Goal: Browse casually: Explore the website without a specific task or goal

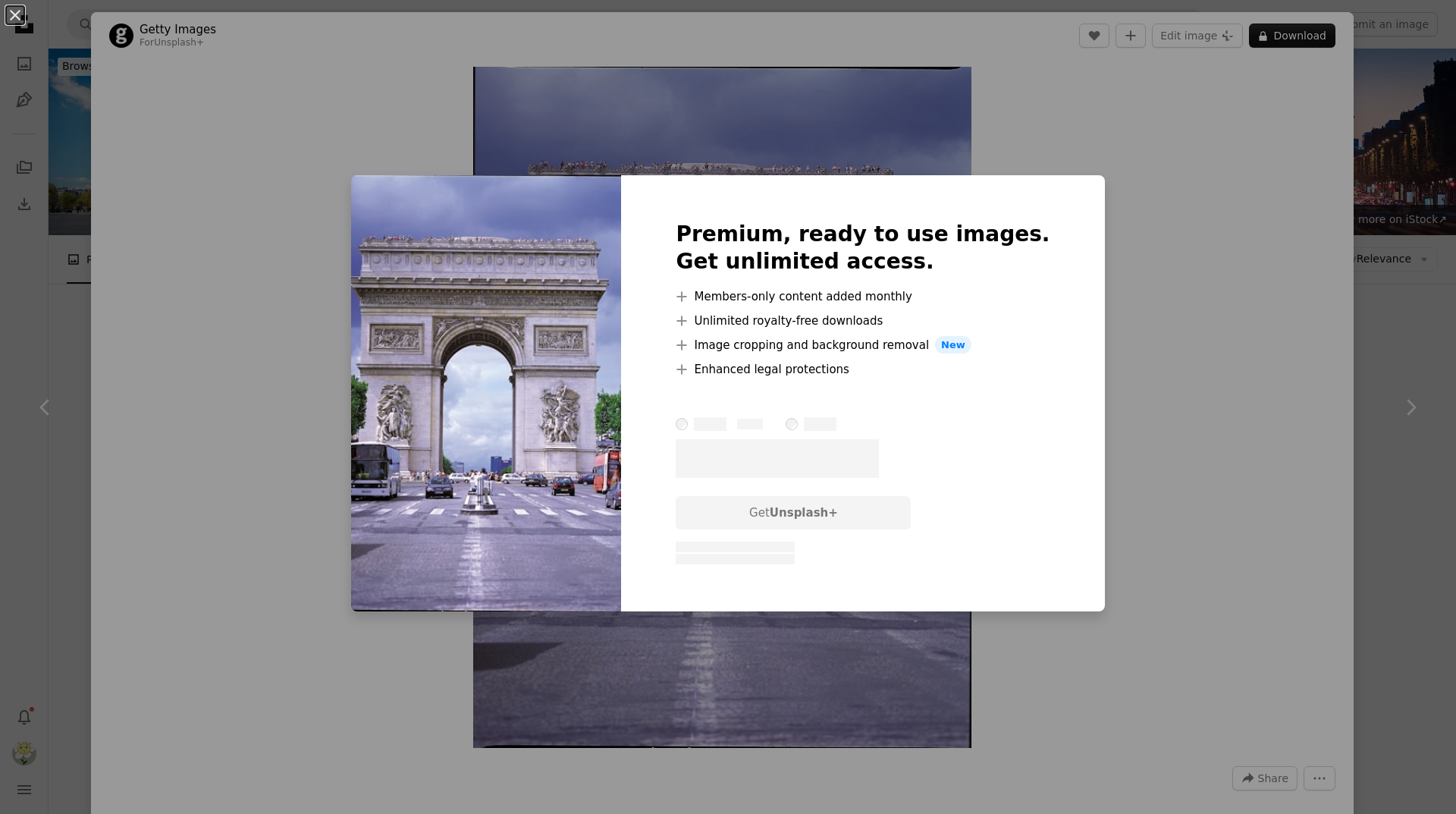
scroll to position [1138, 0]
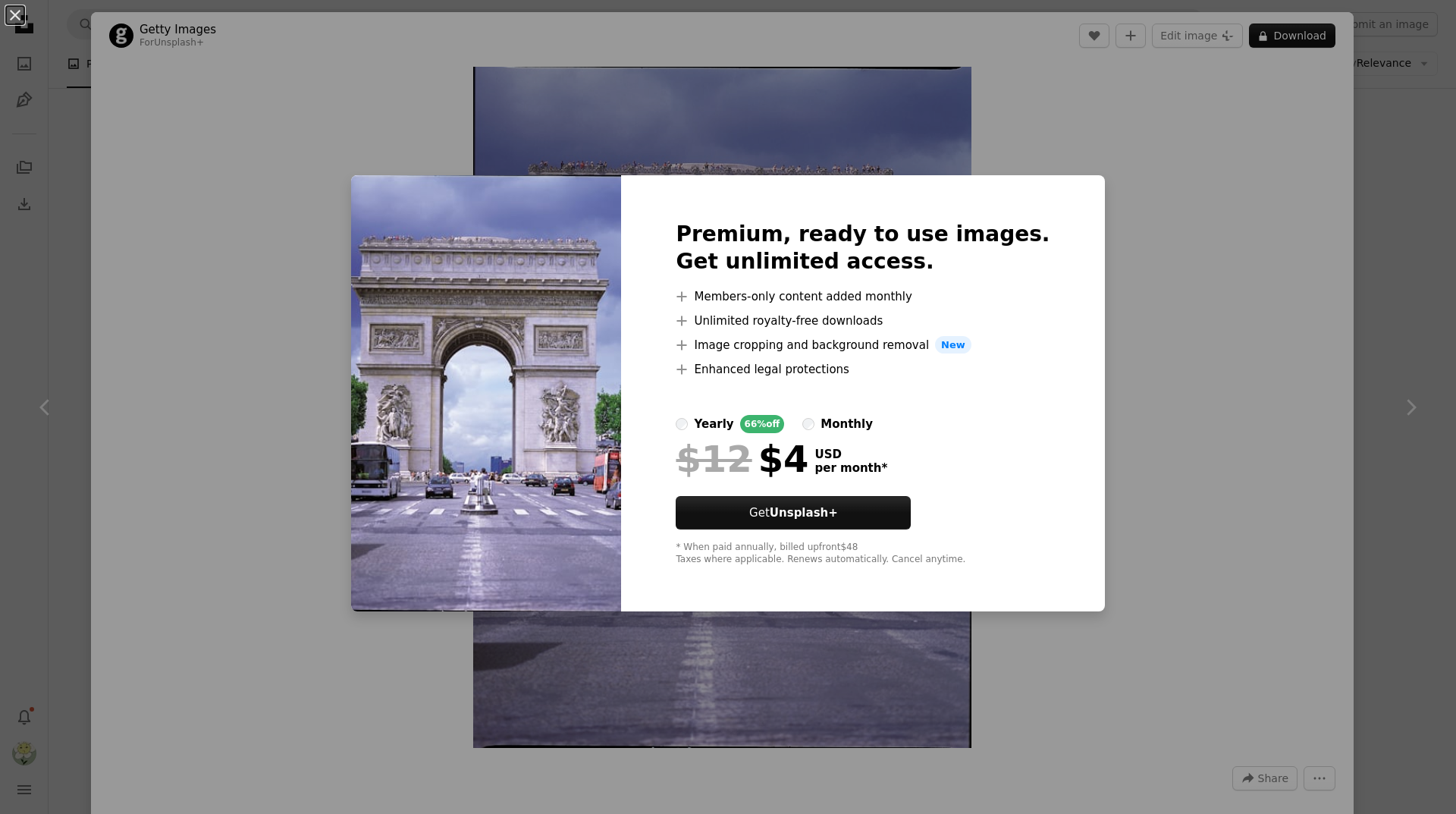
click at [1149, 141] on div "An X shape Premium, ready to use images. Get unlimited access. A plus sign Memb…" at bounding box center [728, 407] width 1456 height 814
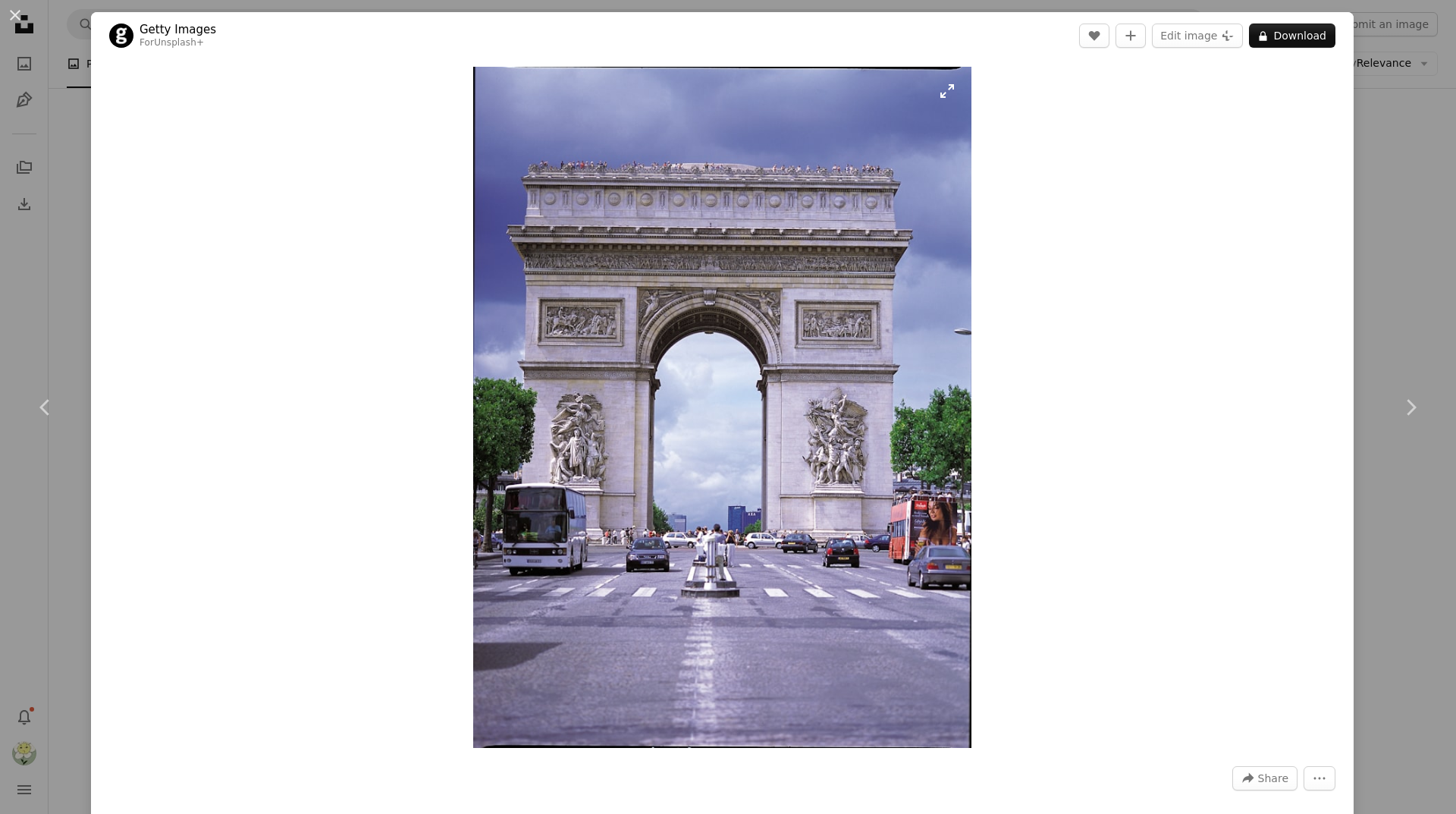
click at [801, 363] on img "Zoom in on this image" at bounding box center [722, 407] width 498 height 682
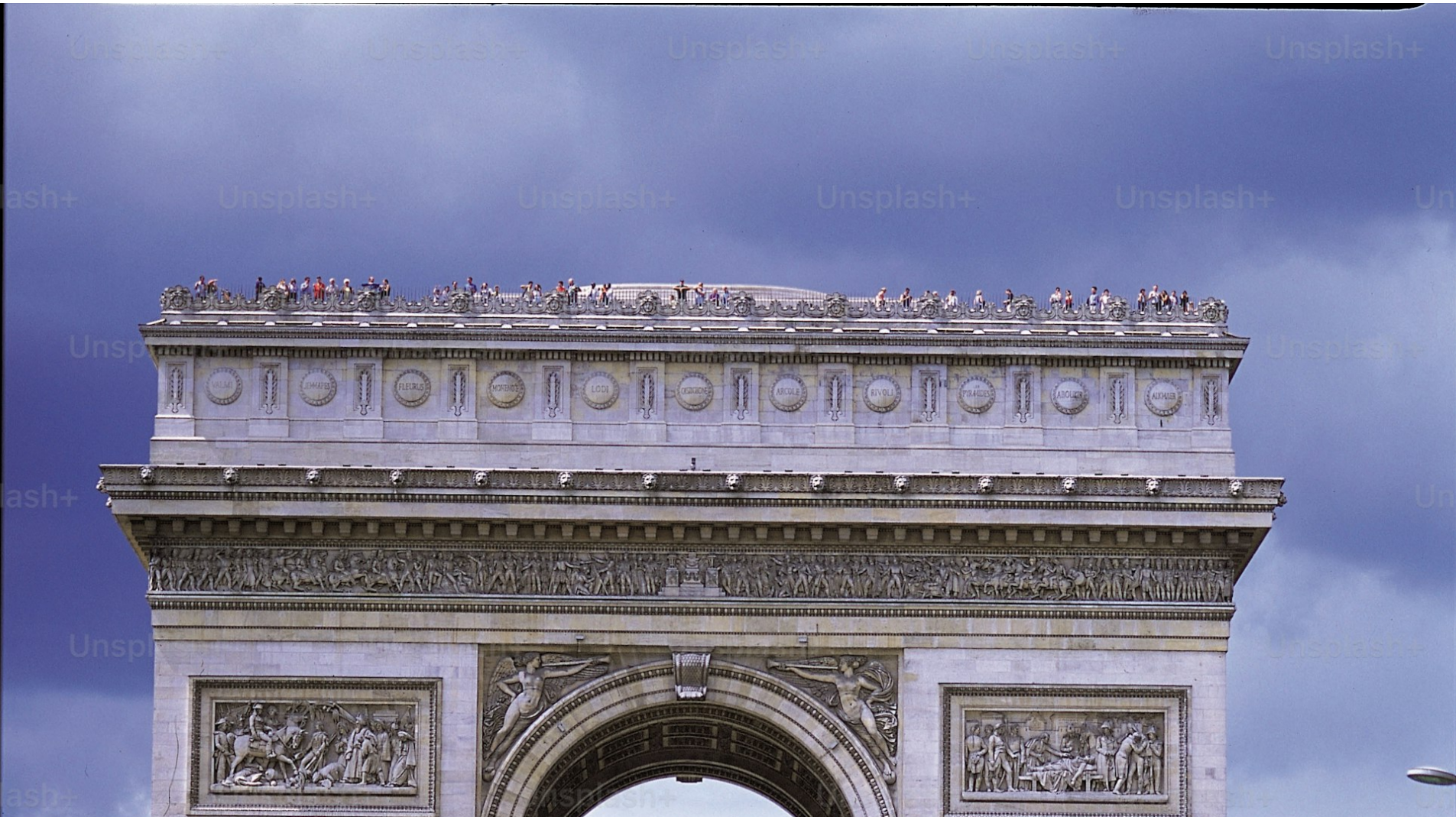
scroll to position [579, 0]
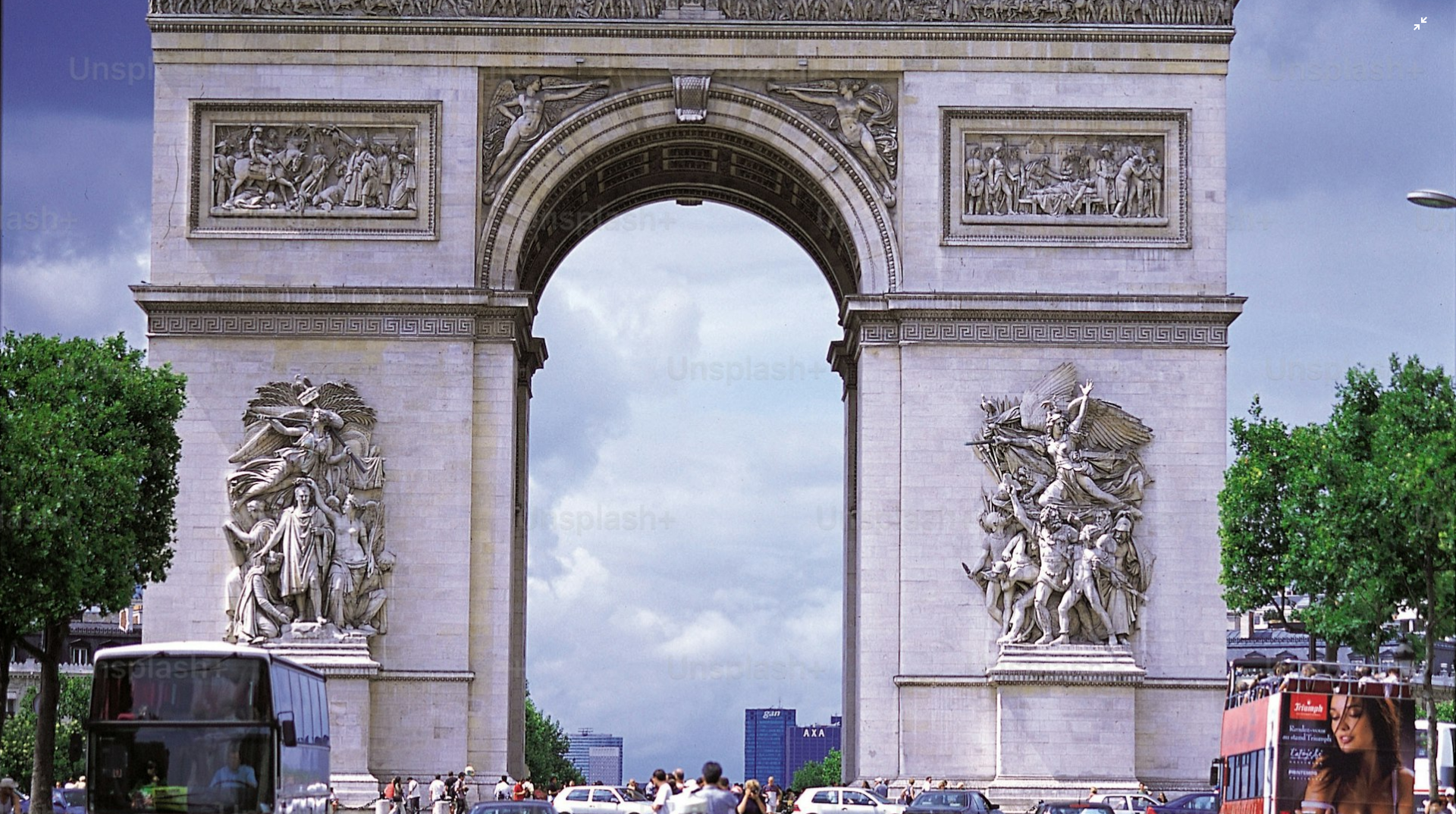
click at [707, 403] on img "Zoom out on this image" at bounding box center [728, 420] width 1458 height 1992
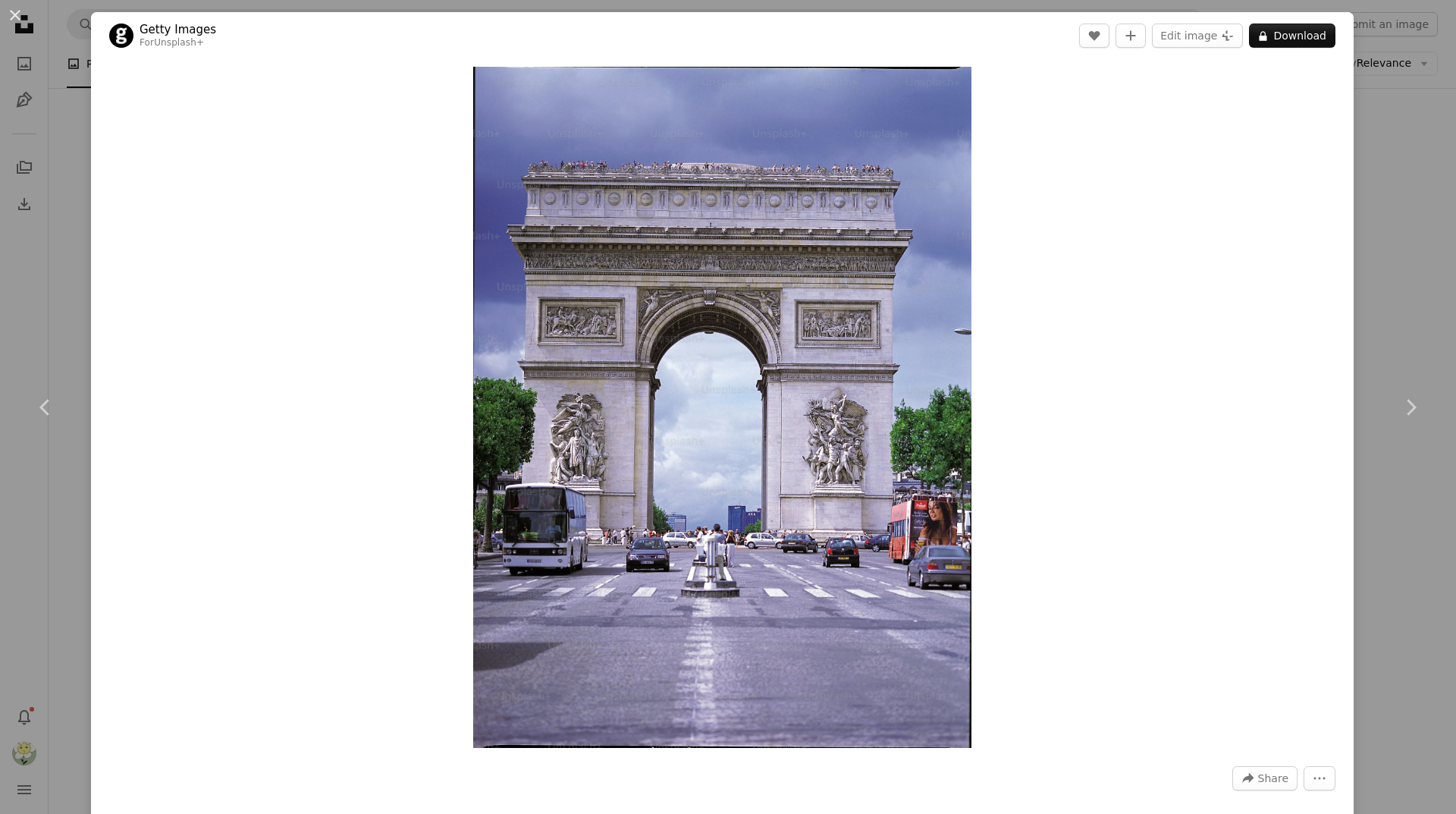
click at [1383, 126] on div "An X shape Chevron left Chevron right Getty Images For Unsplash+ A heart A plus…" at bounding box center [728, 407] width 1456 height 814
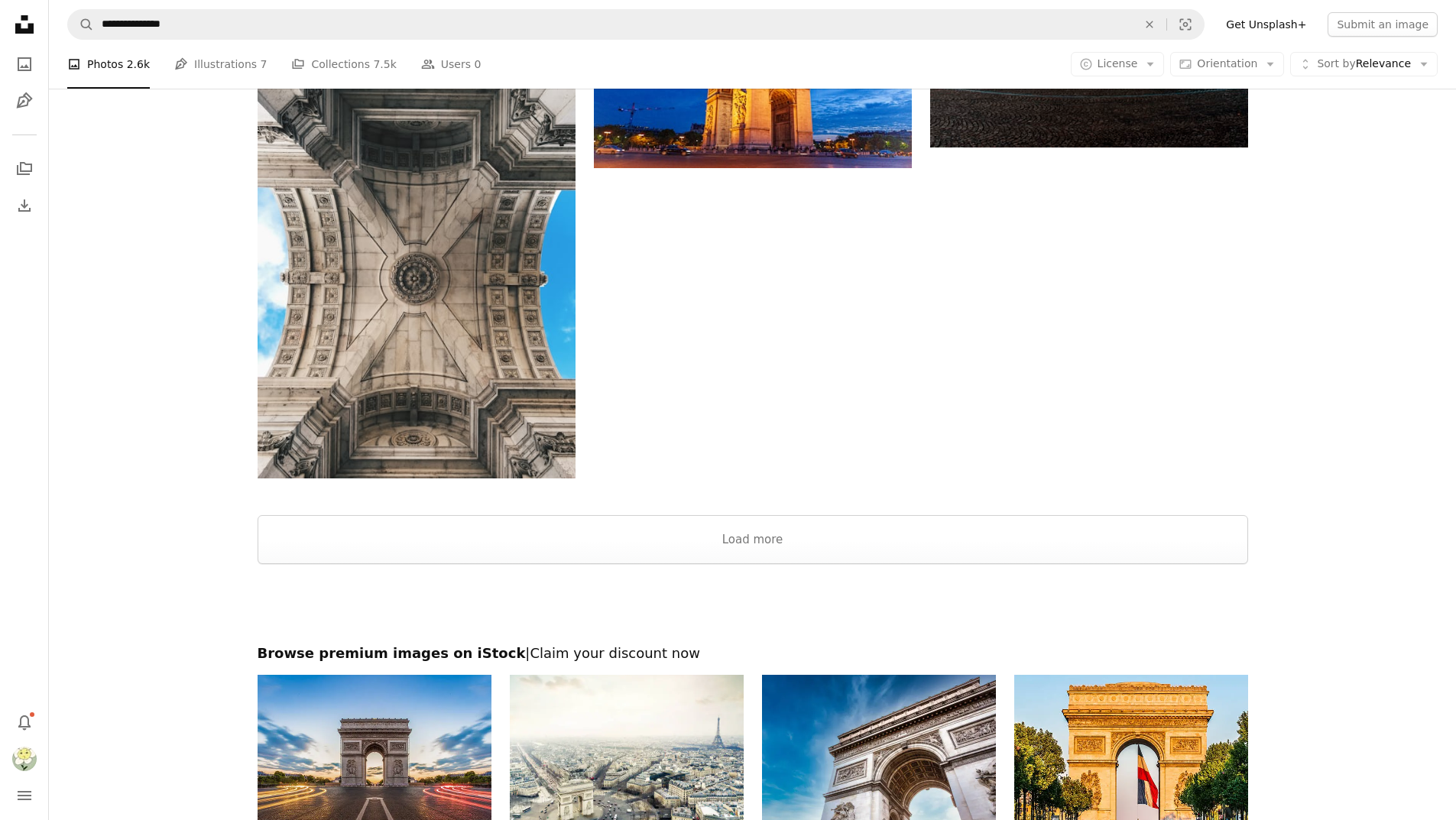
scroll to position [2445, 0]
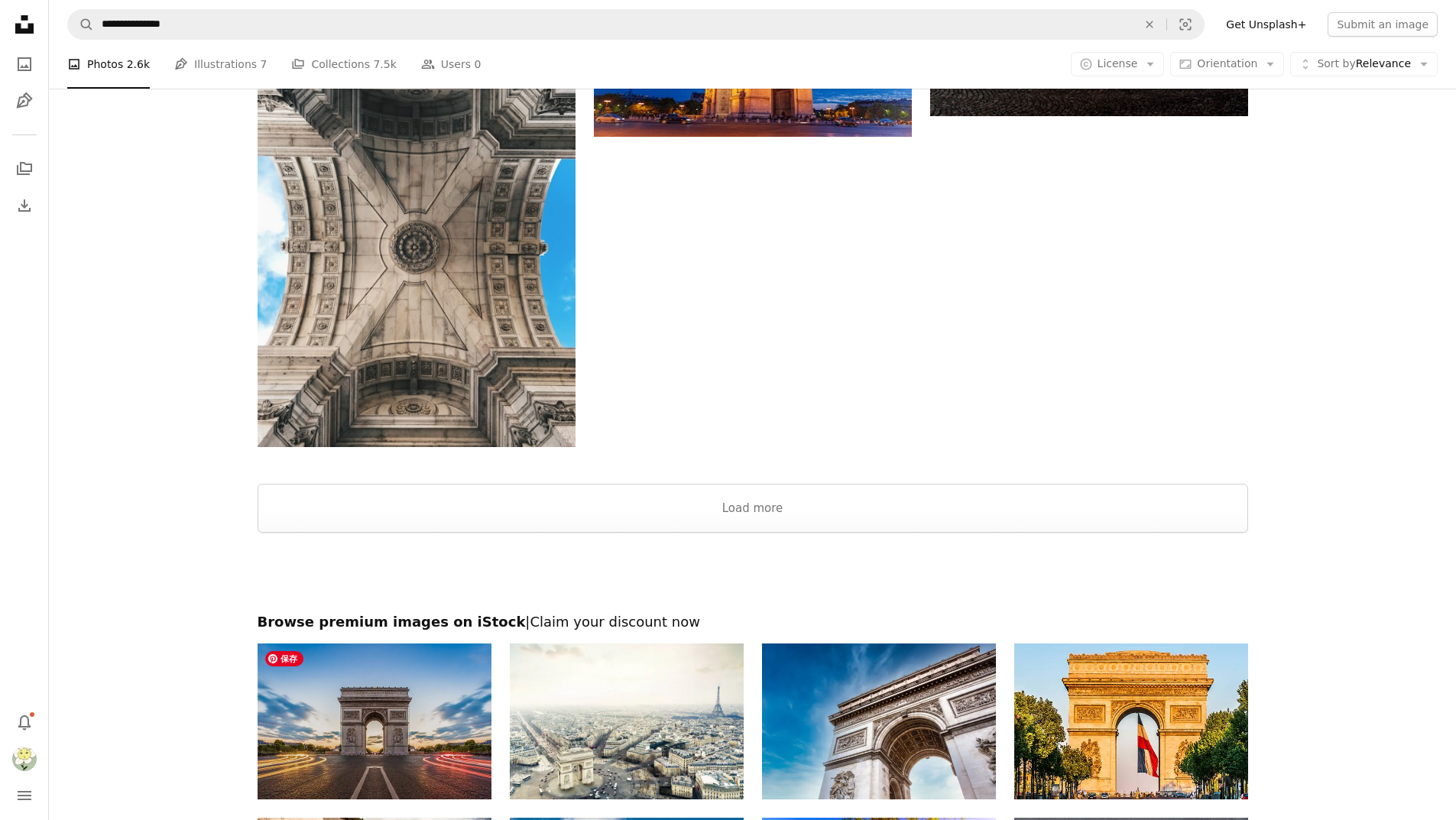
click at [383, 731] on img at bounding box center [375, 721] width 234 height 156
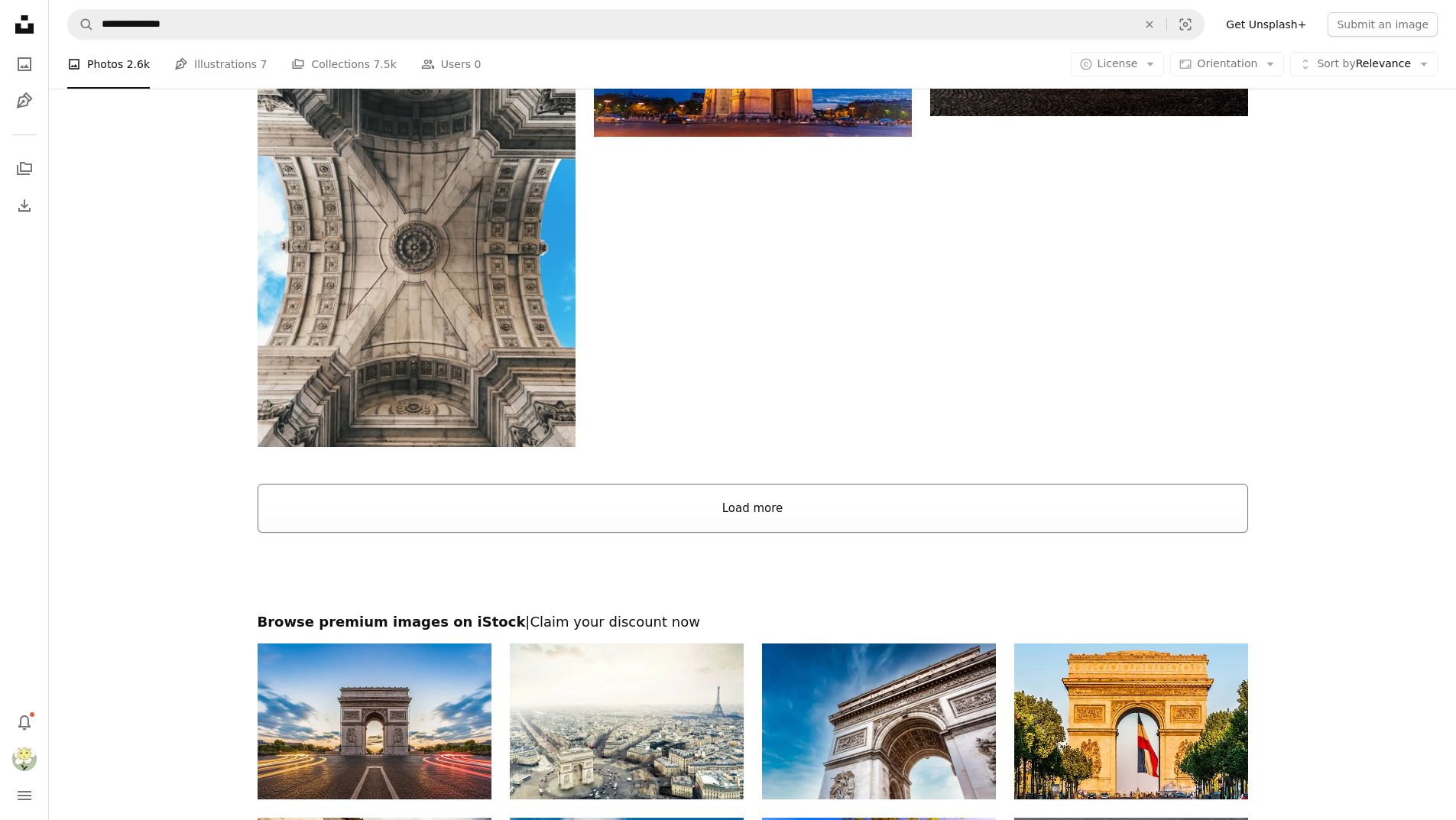
click at [755, 504] on button "Load more" at bounding box center [753, 507] width 990 height 48
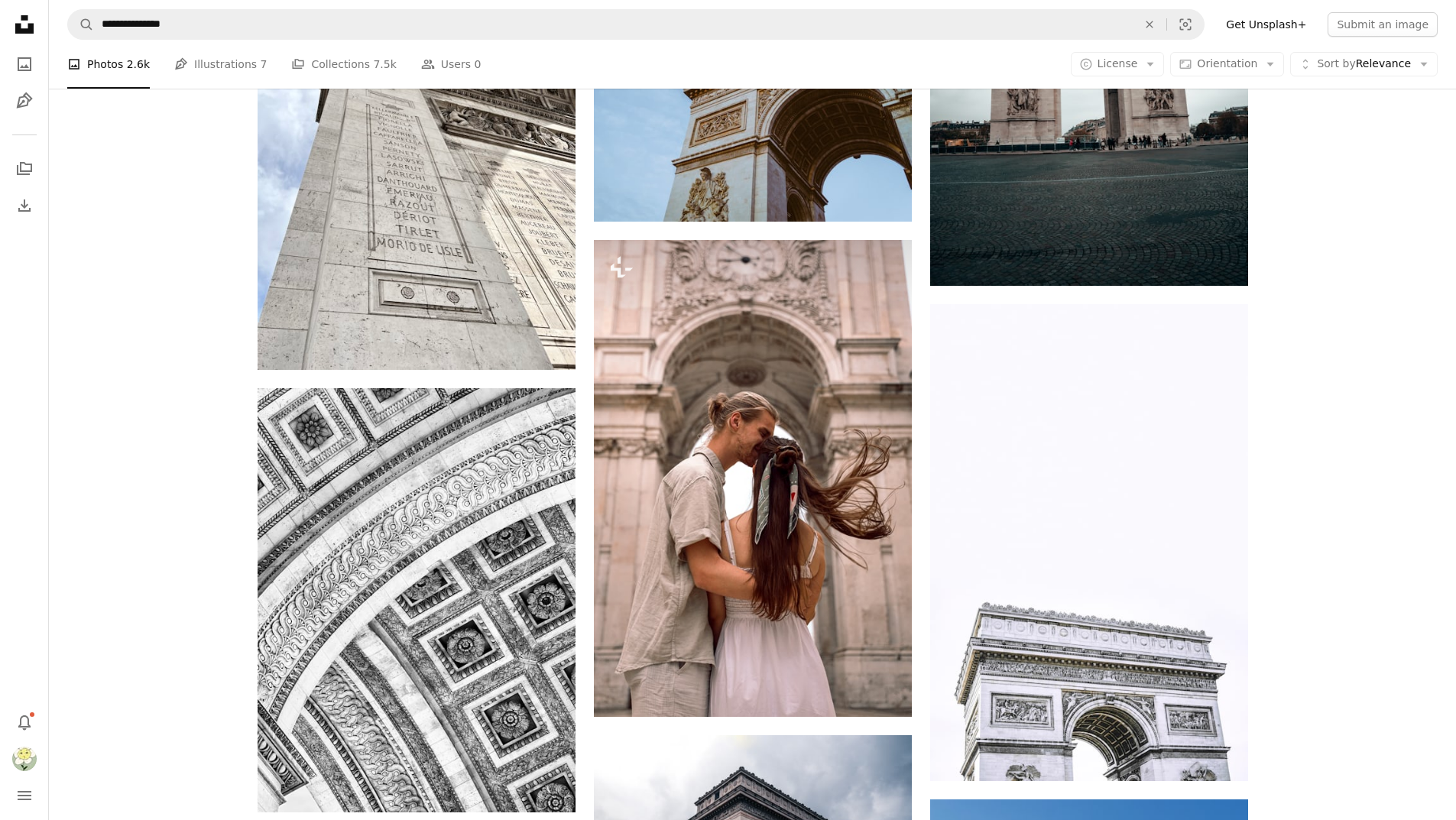
scroll to position [9016, 0]
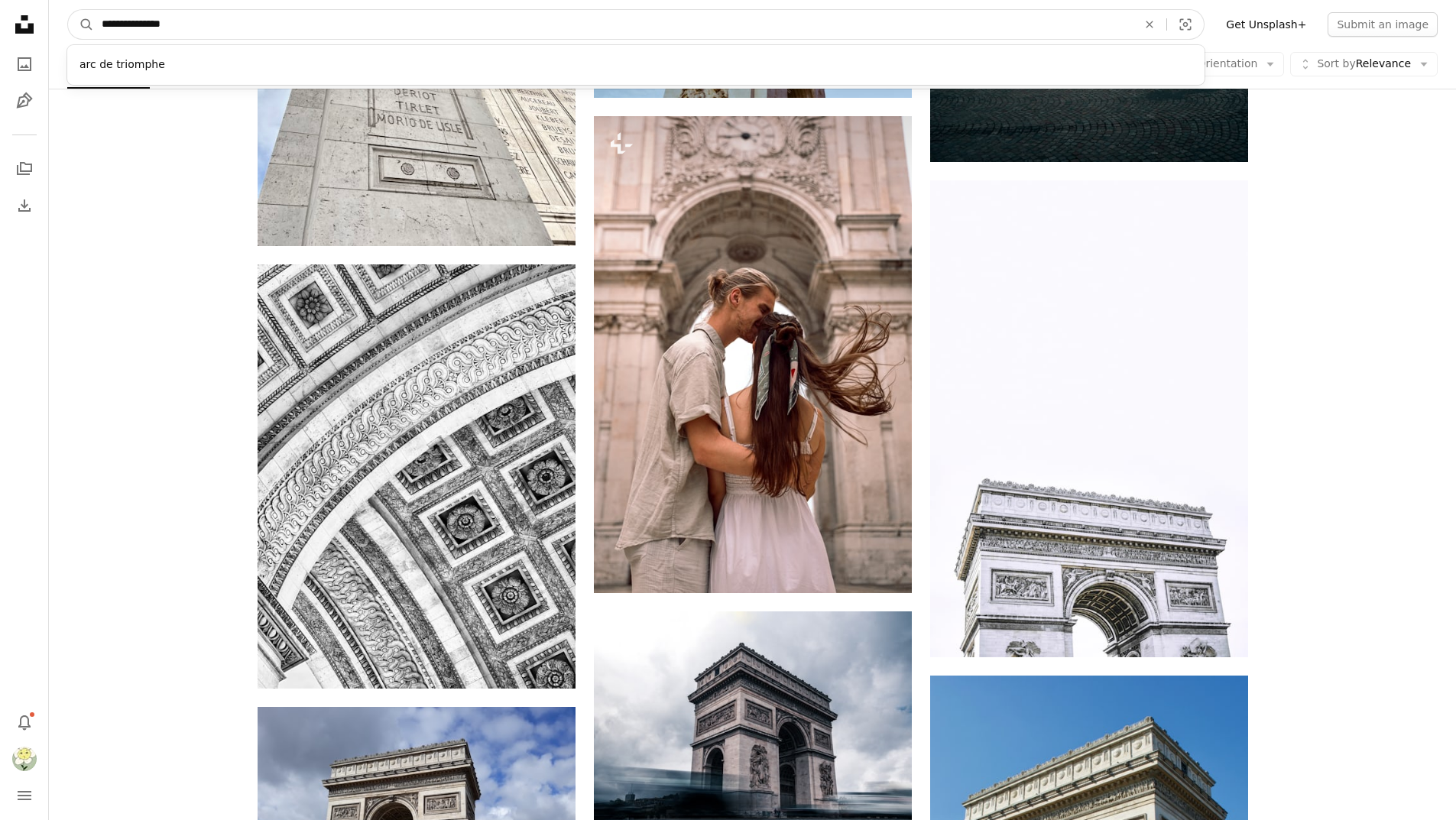
drag, startPoint x: 219, startPoint y: 25, endPoint x: 0, endPoint y: 8, distance: 219.7
